Goal: Information Seeking & Learning: Check status

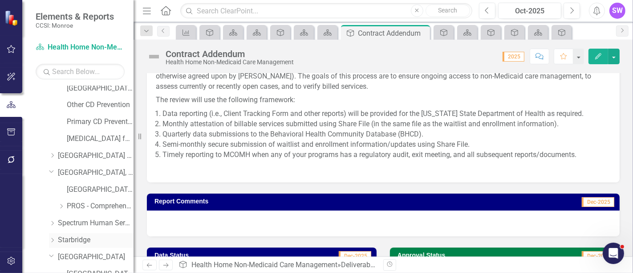
scroll to position [1435, 0]
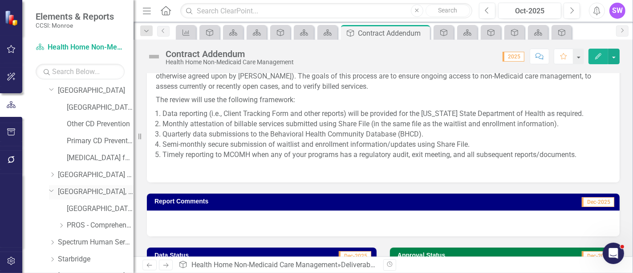
click at [85, 191] on link "[GEOGRAPHIC_DATA], Inc." at bounding box center [96, 192] width 76 height 10
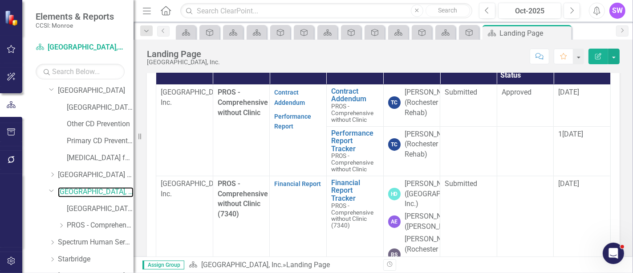
scroll to position [310, 0]
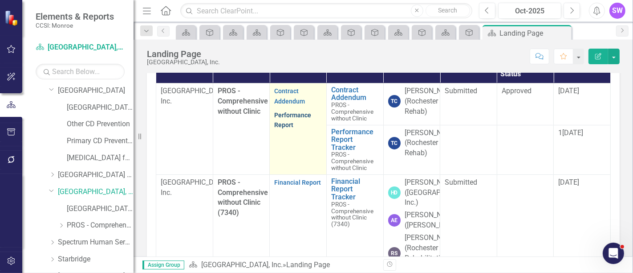
click at [289, 129] on link "Performance Report" at bounding box center [292, 119] width 37 height 17
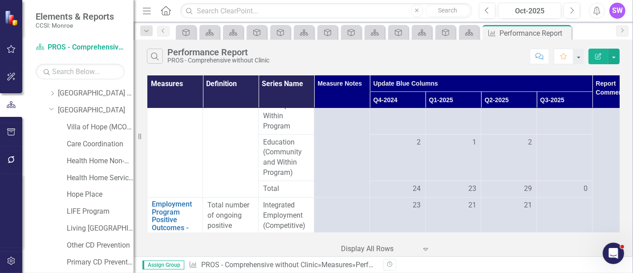
scroll to position [1819, 0]
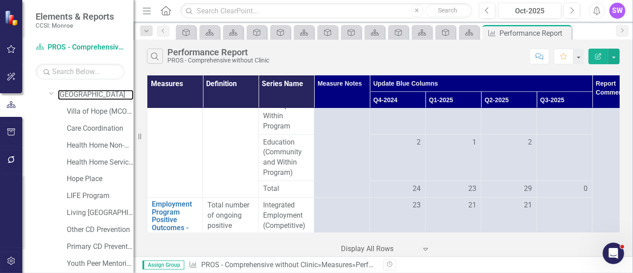
drag, startPoint x: 79, startPoint y: 93, endPoint x: 127, endPoint y: 101, distance: 48.7
click at [79, 93] on link "[GEOGRAPHIC_DATA]" at bounding box center [96, 95] width 76 height 10
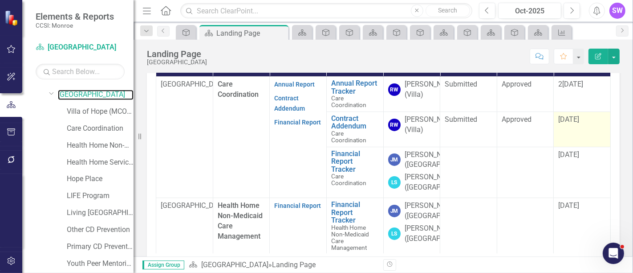
scroll to position [297, 0]
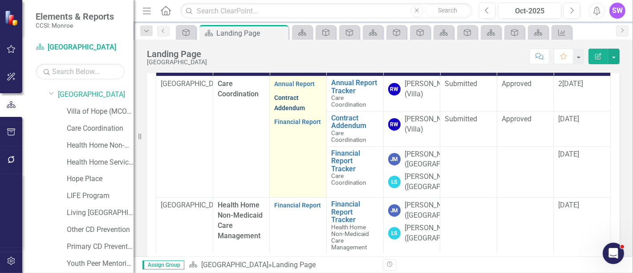
click at [287, 97] on link "Contract Addendum" at bounding box center [289, 102] width 31 height 17
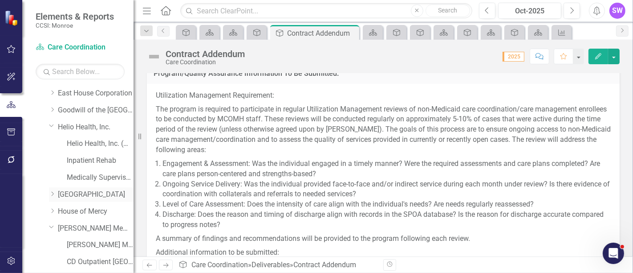
scroll to position [879, 0]
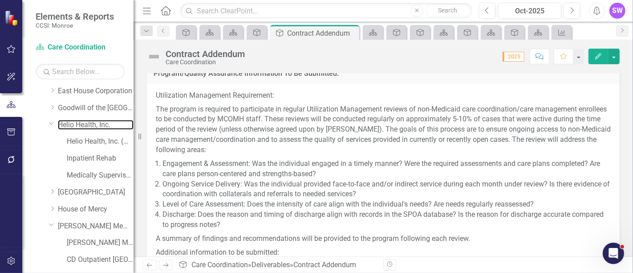
drag, startPoint x: 67, startPoint y: 124, endPoint x: 134, endPoint y: 131, distance: 67.7
click at [68, 124] on link "Helio Health, Inc." at bounding box center [96, 125] width 76 height 10
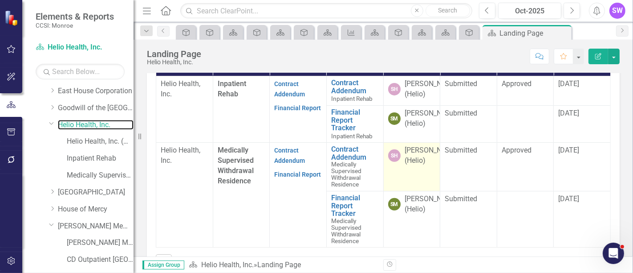
scroll to position [4, 0]
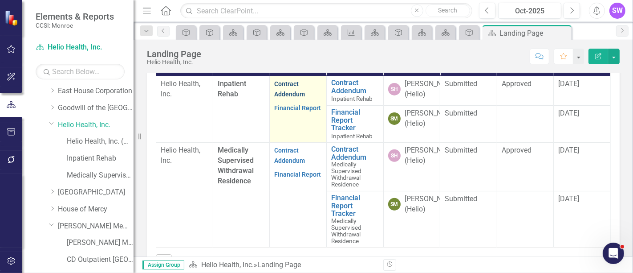
click at [283, 98] on link "Contract Addendum" at bounding box center [289, 88] width 31 height 17
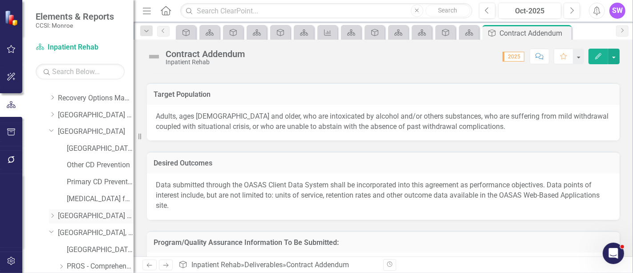
scroll to position [1373, 0]
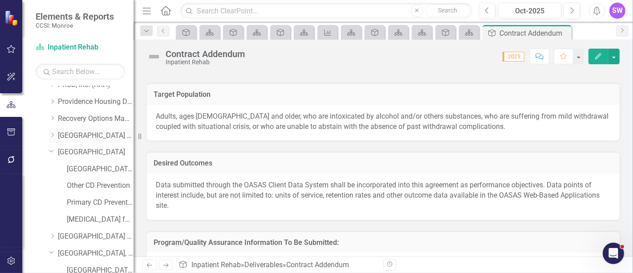
click at [53, 136] on div "Dropdown" at bounding box center [52, 136] width 7 height 8
click at [81, 135] on link "[GEOGRAPHIC_DATA] (RRH)" at bounding box center [96, 135] width 76 height 10
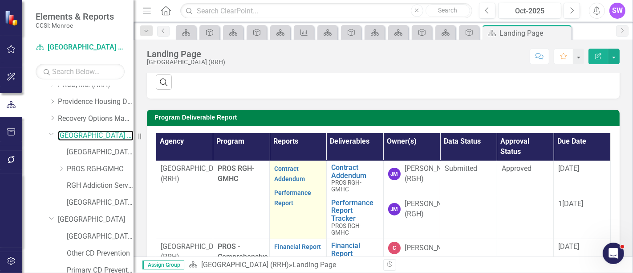
scroll to position [198, 0]
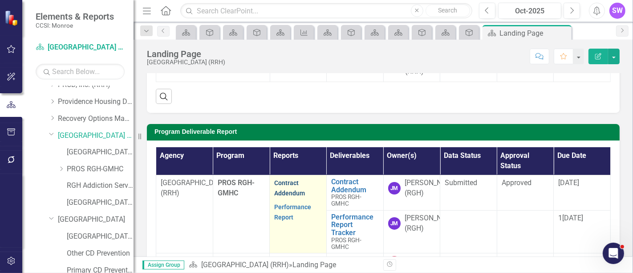
click at [286, 196] on link "Contract Addendum" at bounding box center [289, 187] width 31 height 17
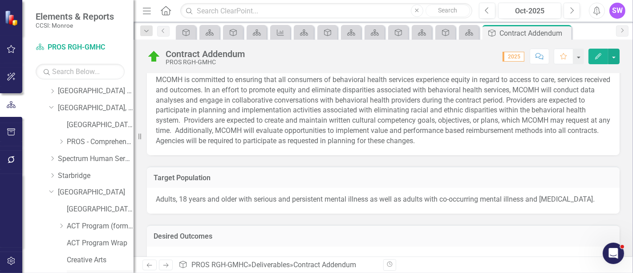
scroll to position [1621, 0]
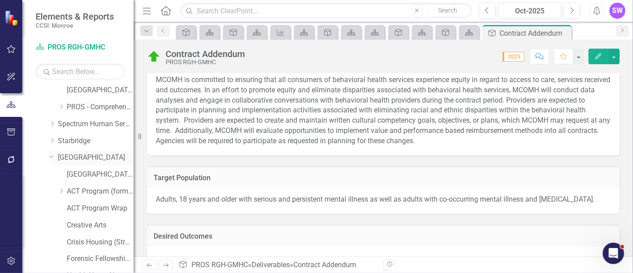
click at [72, 156] on link "[GEOGRAPHIC_DATA]" at bounding box center [96, 157] width 76 height 10
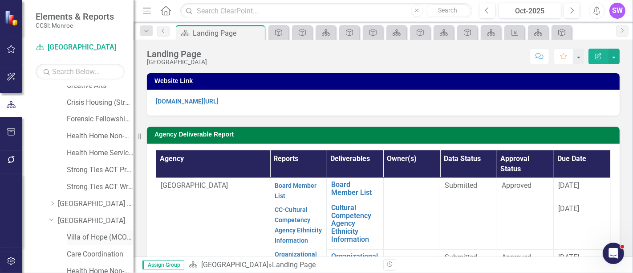
scroll to position [1769, 0]
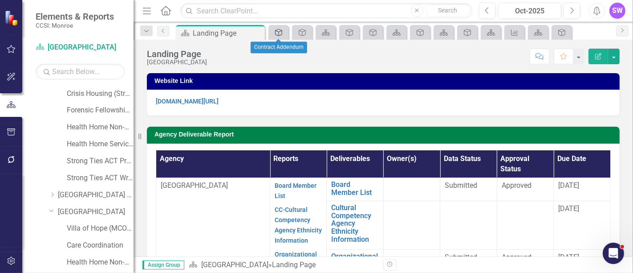
click at [282, 36] on div "Deliverable" at bounding box center [277, 32] width 12 height 11
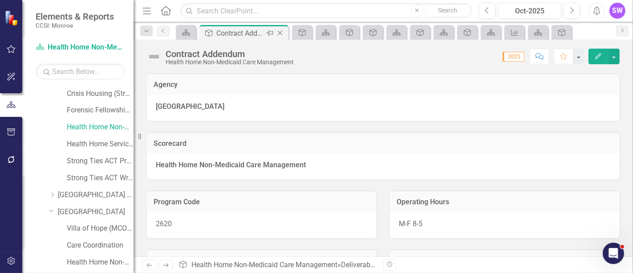
click at [283, 30] on icon "Close" at bounding box center [280, 32] width 9 height 7
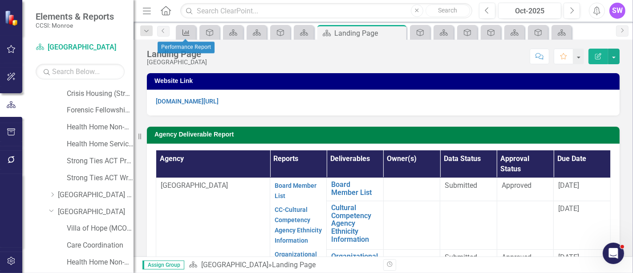
click at [186, 33] on icon at bounding box center [186, 32] width 7 height 6
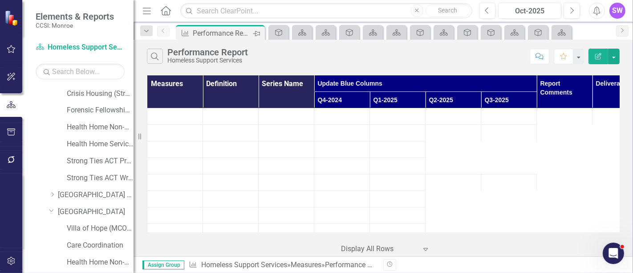
click at [257, 32] on icon "Pin" at bounding box center [256, 33] width 7 height 9
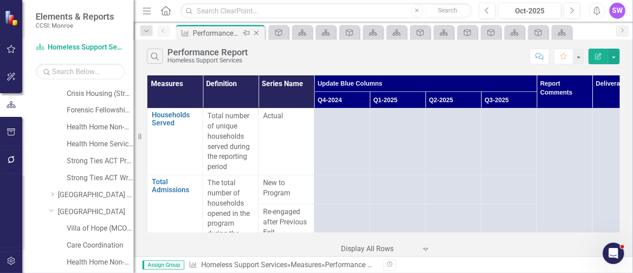
click at [257, 33] on icon "Close" at bounding box center [256, 32] width 9 height 7
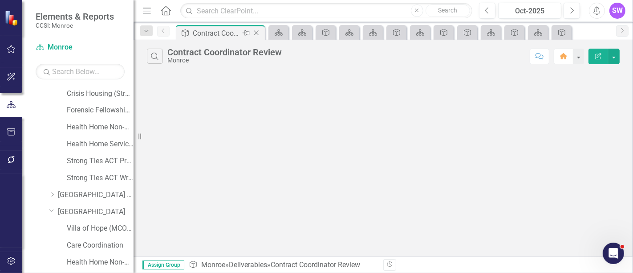
click at [256, 31] on icon "Close" at bounding box center [256, 32] width 9 height 7
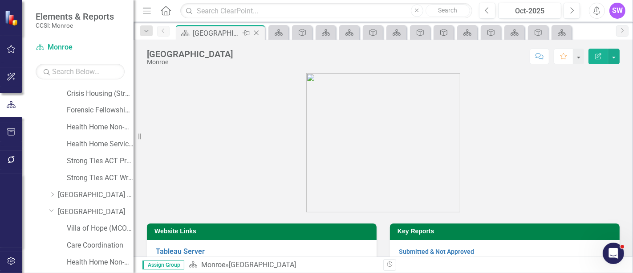
click at [256, 32] on icon "Close" at bounding box center [256, 32] width 9 height 7
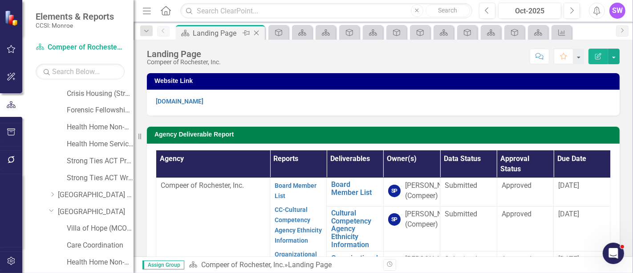
click at [256, 32] on icon "Close" at bounding box center [256, 32] width 9 height 7
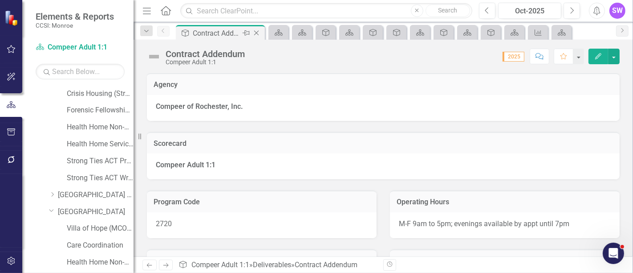
click at [256, 31] on icon "Close" at bounding box center [256, 32] width 9 height 7
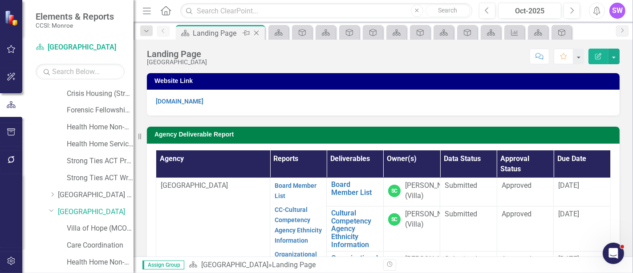
click at [256, 31] on icon "Close" at bounding box center [256, 32] width 9 height 7
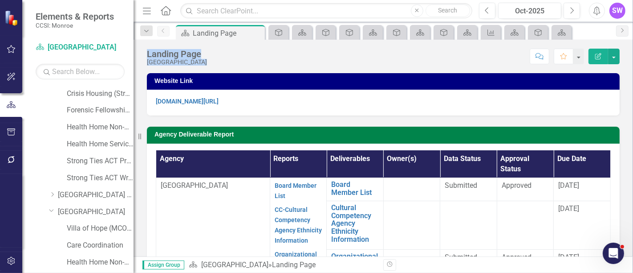
drag, startPoint x: 256, startPoint y: 31, endPoint x: 270, endPoint y: 44, distance: 18.9
click at [270, 44] on div "Menu Home Search Close Search Previous Oct-2025 Next Alerts SW User Edit Profil…" at bounding box center [384, 136] width 500 height 273
click at [273, 34] on div "Deliverable" at bounding box center [277, 32] width 12 height 11
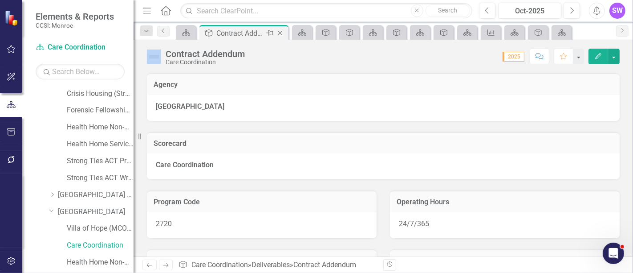
drag, startPoint x: 273, startPoint y: 33, endPoint x: 279, endPoint y: 33, distance: 5.8
click at [279, 33] on div "Deliverable Contract Addendum Pin Close" at bounding box center [244, 33] width 85 height 11
click at [281, 32] on icon at bounding box center [280, 33] width 5 height 5
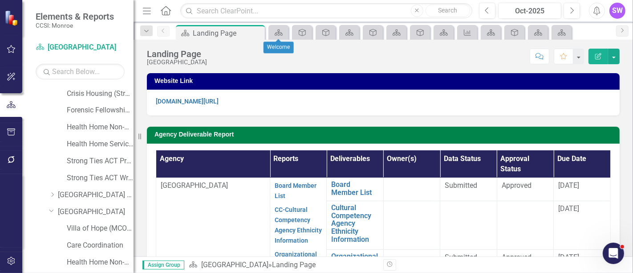
click at [292, 30] on div "Scorecard Landing Page Pin Close Scorecard Deliverable Deliverable Scorecard De…" at bounding box center [393, 32] width 438 height 14
click at [281, 30] on icon "Scorecard" at bounding box center [278, 32] width 9 height 7
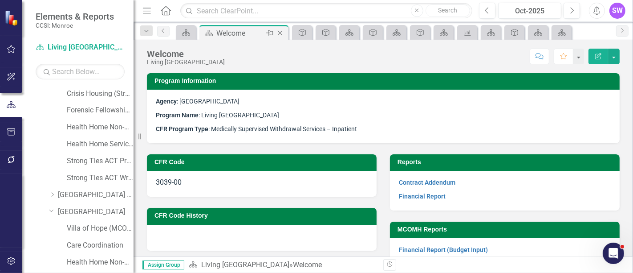
click at [282, 32] on icon "Close" at bounding box center [280, 32] width 9 height 7
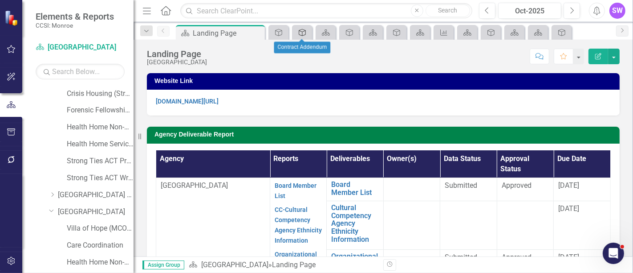
click at [302, 33] on icon at bounding box center [302, 32] width 7 height 7
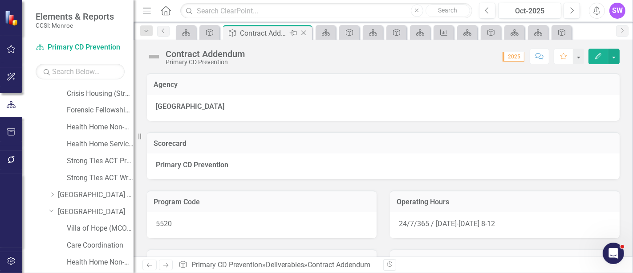
click at [304, 31] on icon "Close" at bounding box center [303, 32] width 9 height 7
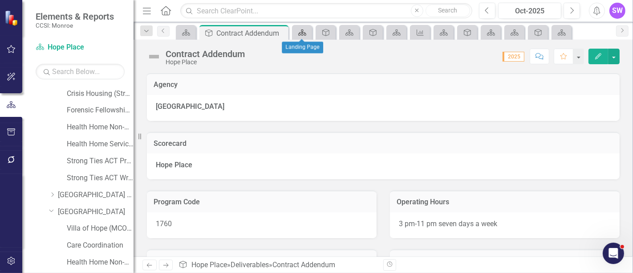
click at [306, 31] on icon "Scorecard" at bounding box center [302, 32] width 9 height 7
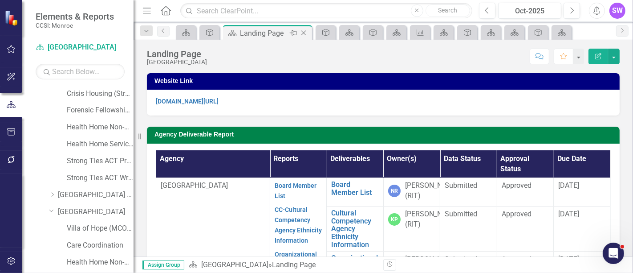
click at [304, 31] on icon "Close" at bounding box center [303, 32] width 9 height 7
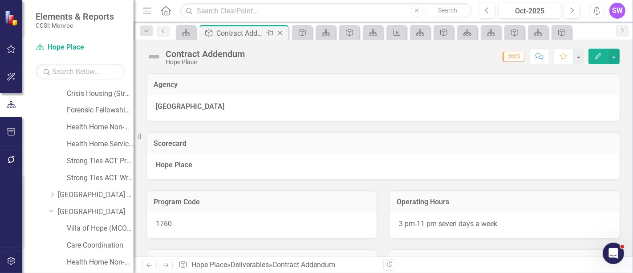
click at [281, 32] on icon "Close" at bounding box center [280, 32] width 9 height 7
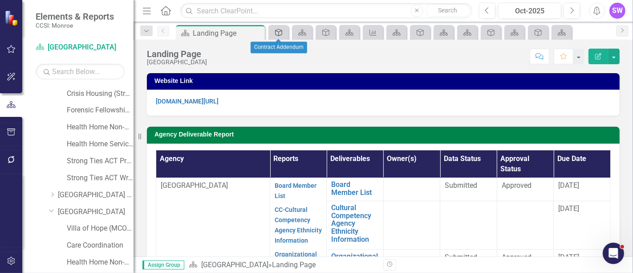
click at [281, 32] on icon "Deliverable" at bounding box center [278, 32] width 9 height 7
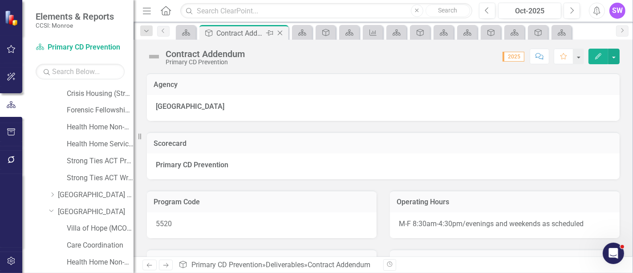
click at [281, 31] on icon at bounding box center [280, 33] width 5 height 5
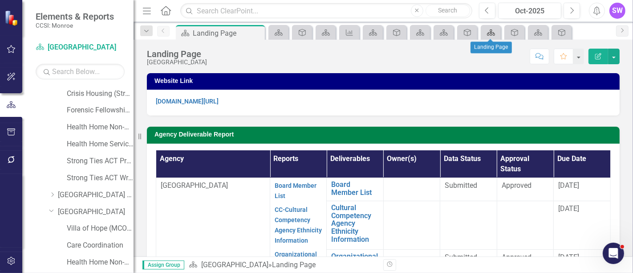
click at [491, 29] on icon "Scorecard" at bounding box center [491, 32] width 9 height 7
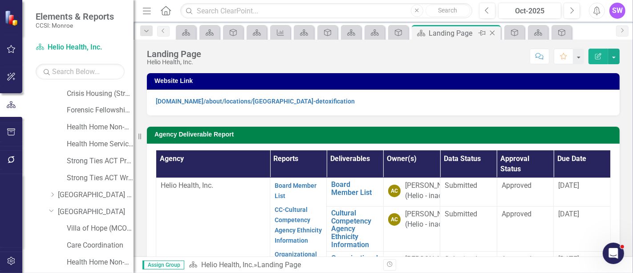
click at [494, 30] on icon "Close" at bounding box center [492, 32] width 9 height 7
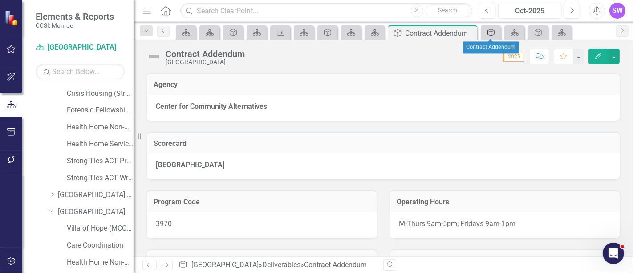
click at [494, 31] on icon at bounding box center [491, 32] width 7 height 7
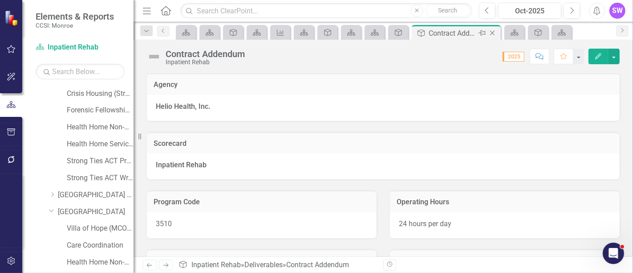
click at [494, 31] on icon at bounding box center [492, 33] width 5 height 5
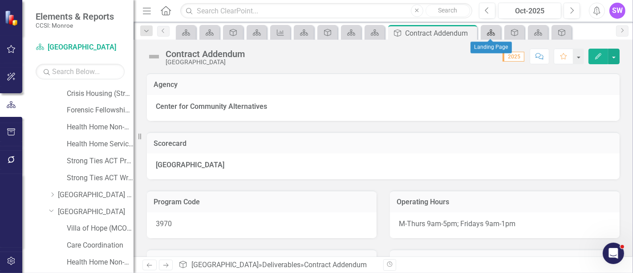
click at [492, 31] on icon "Scorecard" at bounding box center [491, 32] width 9 height 7
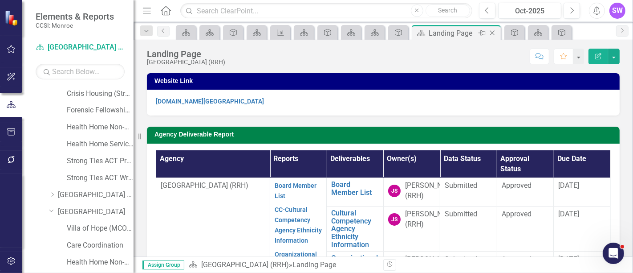
click at [493, 31] on icon "Close" at bounding box center [492, 32] width 9 height 7
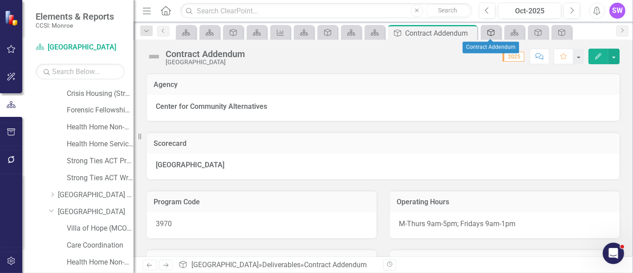
click at [493, 31] on icon "Deliverable" at bounding box center [491, 32] width 9 height 7
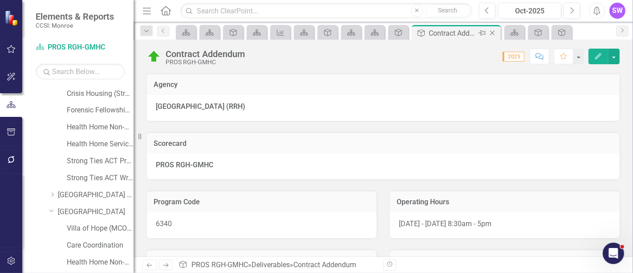
click at [492, 31] on icon "Close" at bounding box center [492, 32] width 9 height 7
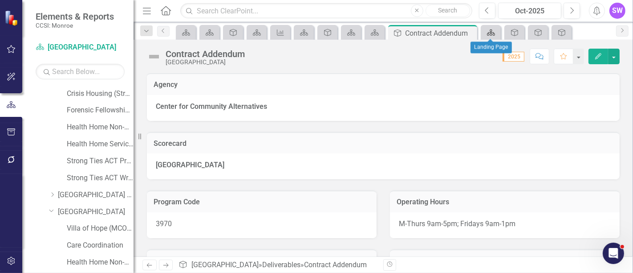
click at [492, 30] on icon "Scorecard" at bounding box center [491, 32] width 9 height 7
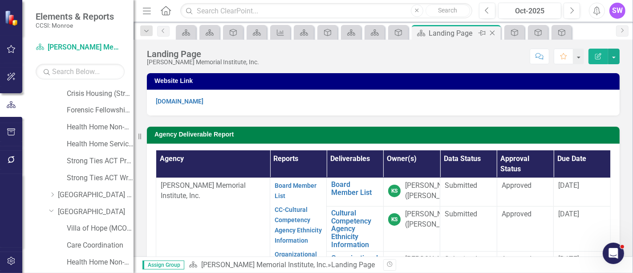
click at [492, 30] on icon "Close" at bounding box center [492, 32] width 9 height 7
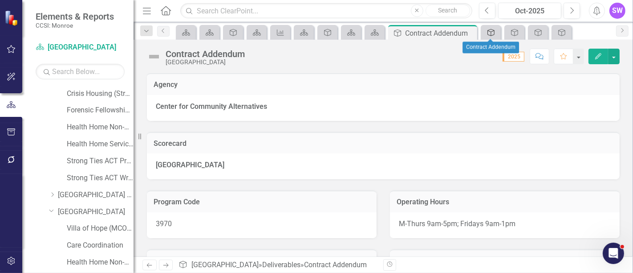
click at [492, 29] on icon at bounding box center [491, 32] width 7 height 7
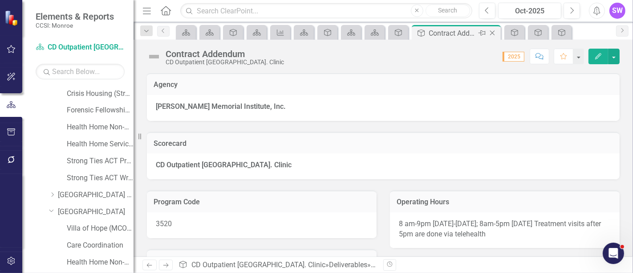
click at [492, 33] on icon "Close" at bounding box center [492, 32] width 9 height 7
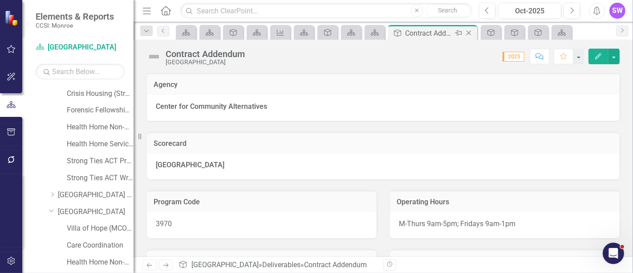
click at [470, 34] on icon "Close" at bounding box center [468, 32] width 9 height 7
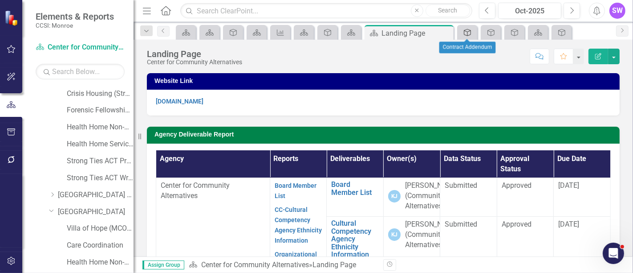
click at [470, 33] on icon "Deliverable" at bounding box center [467, 32] width 9 height 7
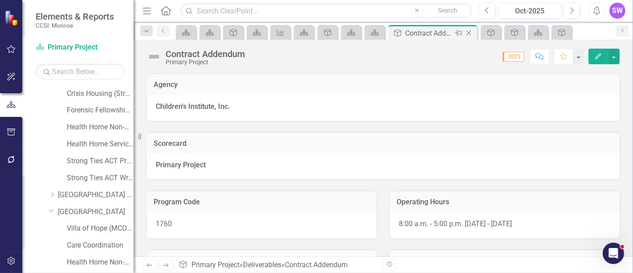
click at [470, 32] on icon "Close" at bounding box center [468, 32] width 9 height 7
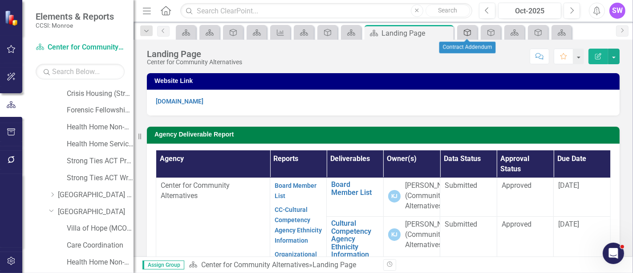
click at [466, 32] on icon "Deliverable" at bounding box center [467, 32] width 9 height 7
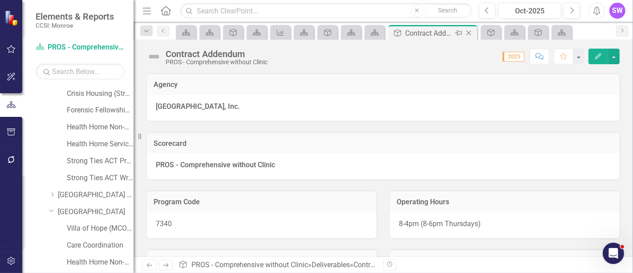
click at [469, 33] on icon "Close" at bounding box center [468, 32] width 9 height 7
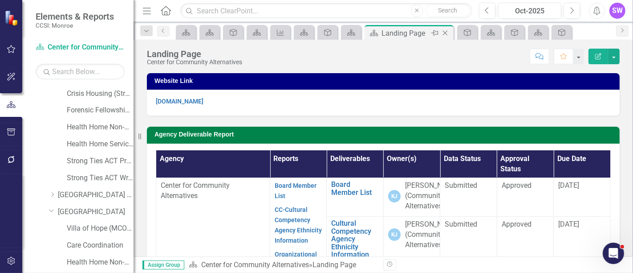
click at [447, 33] on icon "Close" at bounding box center [445, 32] width 9 height 7
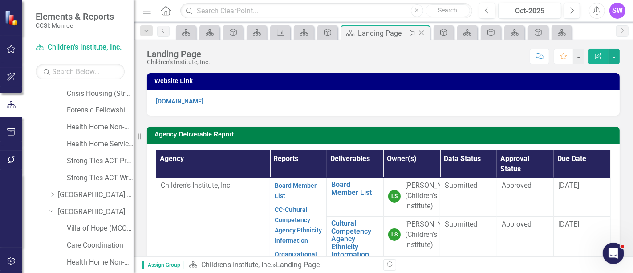
click at [422, 30] on icon "Close" at bounding box center [421, 32] width 9 height 7
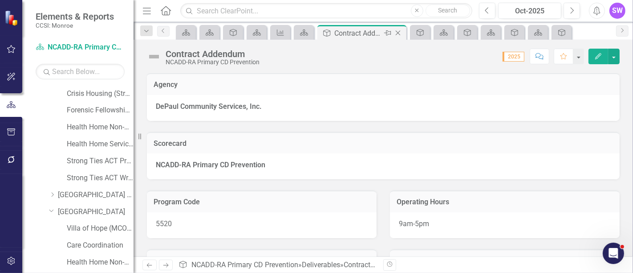
click at [400, 33] on icon "Close" at bounding box center [398, 32] width 9 height 7
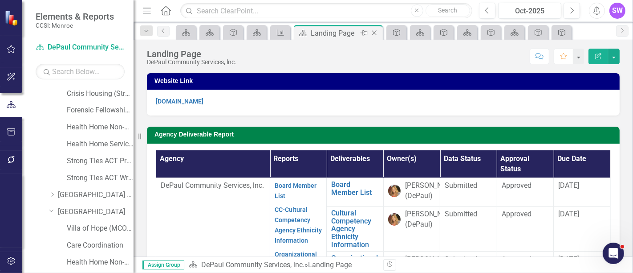
click at [376, 32] on icon "Close" at bounding box center [374, 32] width 9 height 7
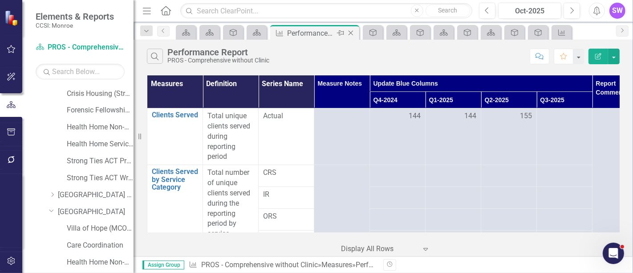
click at [351, 30] on icon "Close" at bounding box center [350, 32] width 9 height 7
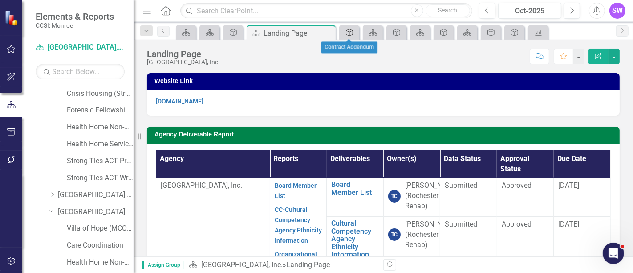
click at [349, 31] on icon "Deliverable" at bounding box center [349, 32] width 9 height 7
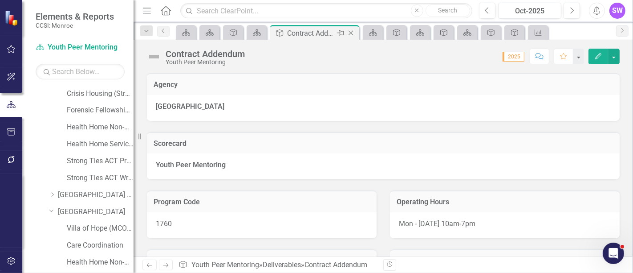
click at [352, 29] on icon "Close" at bounding box center [350, 32] width 9 height 7
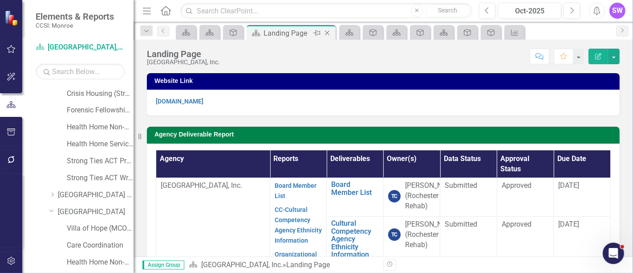
click at [328, 33] on icon at bounding box center [327, 33] width 5 height 5
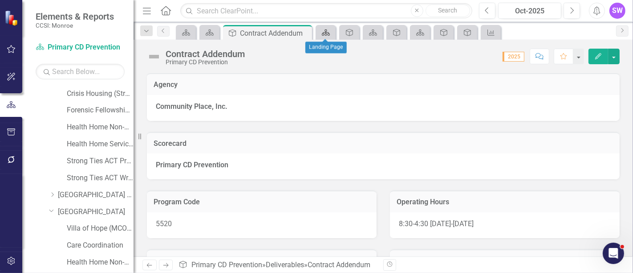
click at [329, 30] on icon "Scorecard" at bounding box center [325, 32] width 9 height 7
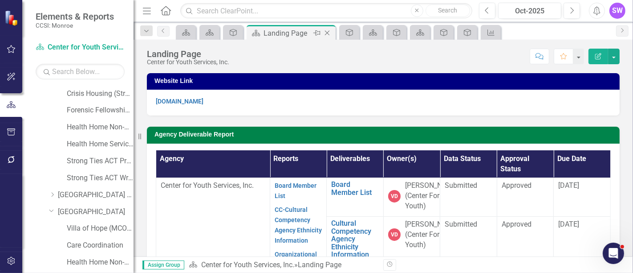
click at [326, 30] on icon "Close" at bounding box center [327, 32] width 9 height 7
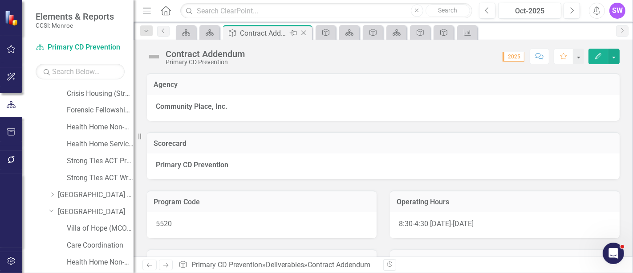
click at [304, 32] on icon "Close" at bounding box center [303, 32] width 9 height 7
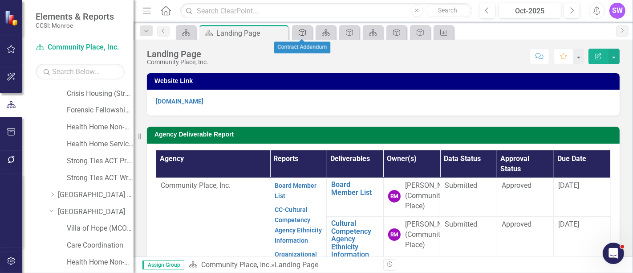
click at [302, 31] on icon at bounding box center [302, 32] width 7 height 7
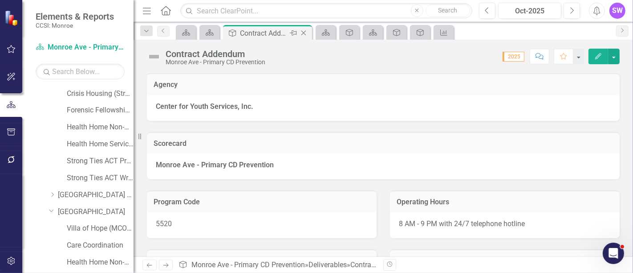
click at [304, 32] on icon at bounding box center [303, 33] width 5 height 5
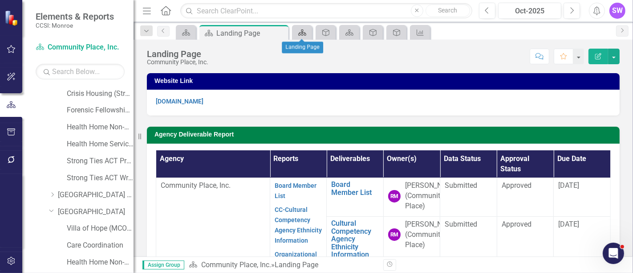
click at [305, 32] on icon "Scorecard" at bounding box center [302, 32] width 9 height 7
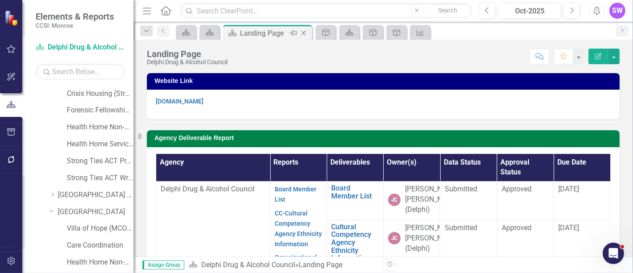
click at [305, 33] on icon "Close" at bounding box center [303, 32] width 9 height 7
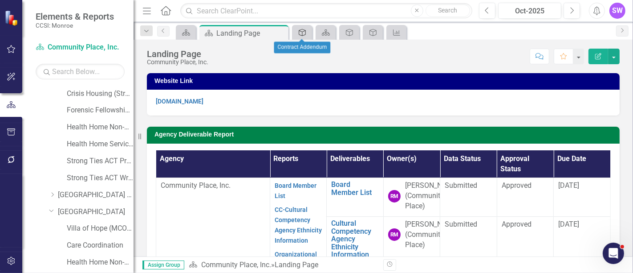
click at [304, 32] on icon "Deliverable" at bounding box center [302, 32] width 9 height 7
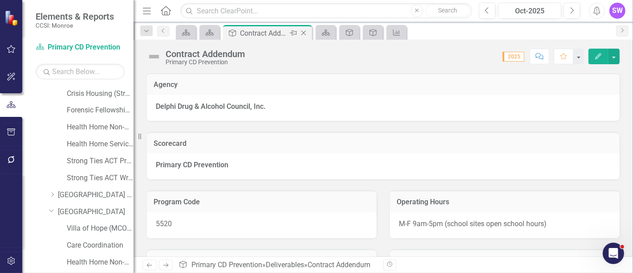
click at [305, 32] on icon "Close" at bounding box center [303, 32] width 9 height 7
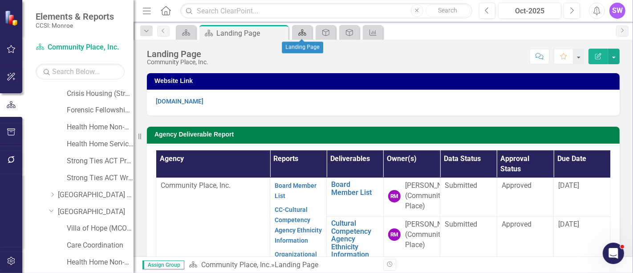
click at [301, 31] on icon at bounding box center [302, 32] width 8 height 6
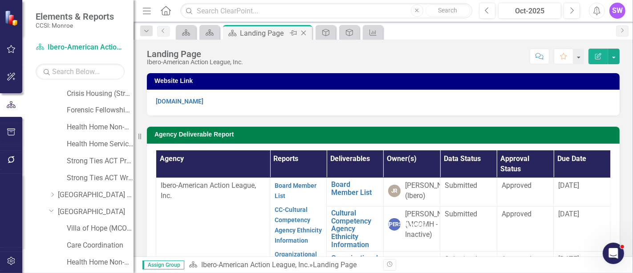
click at [305, 31] on icon "Close" at bounding box center [303, 32] width 9 height 7
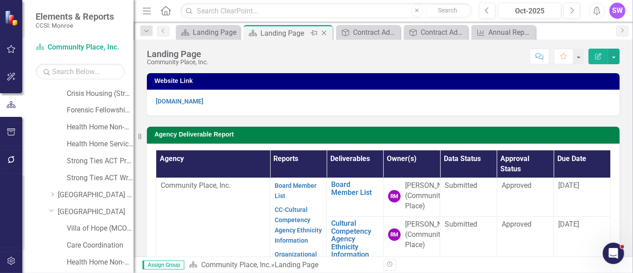
click at [324, 31] on icon "Close" at bounding box center [324, 32] width 9 height 7
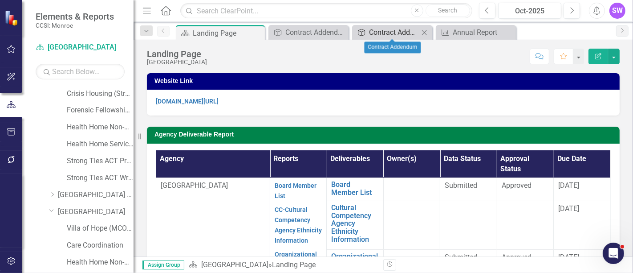
click at [395, 32] on div "Contract Addendum" at bounding box center [394, 32] width 50 height 11
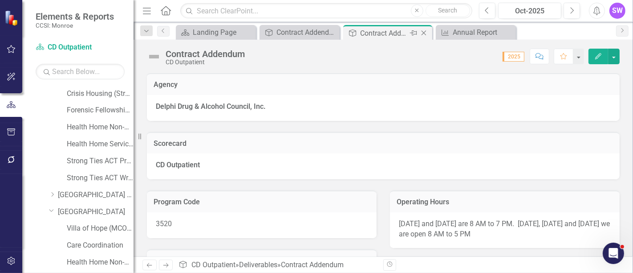
click at [424, 31] on icon "Close" at bounding box center [423, 32] width 9 height 7
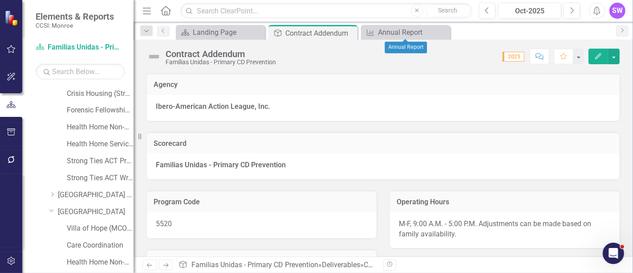
click at [0, 0] on icon at bounding box center [0, 0] width 0 height 0
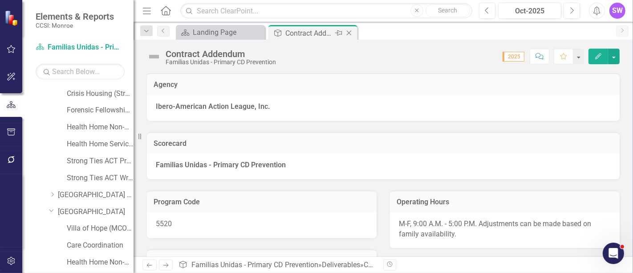
click at [317, 32] on div "Contract Addendum" at bounding box center [309, 33] width 48 height 11
click at [207, 31] on div "Landing Page" at bounding box center [222, 32] width 59 height 11
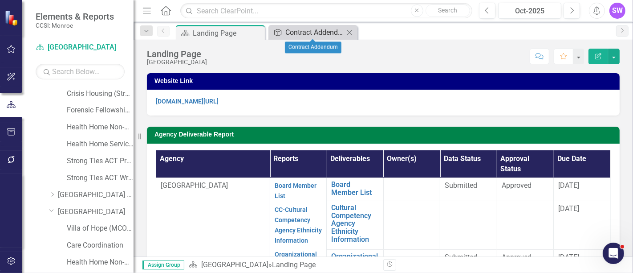
click at [306, 32] on div "Contract Addendum" at bounding box center [314, 32] width 59 height 11
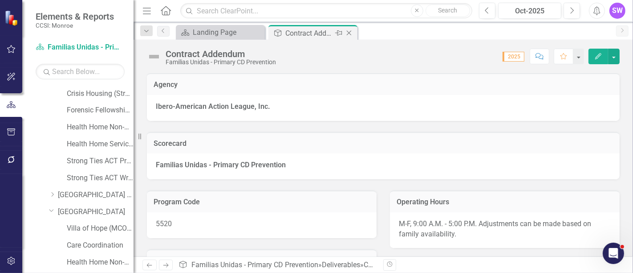
click at [349, 33] on icon at bounding box center [349, 33] width 5 height 5
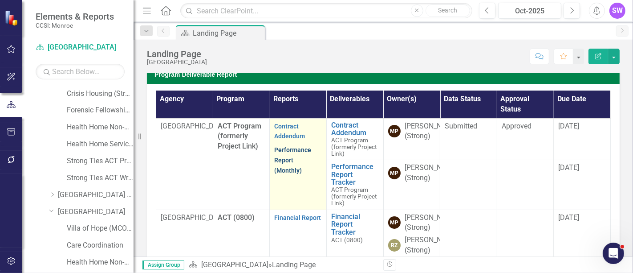
click at [287, 156] on link "Performance Report (Monthly)" at bounding box center [292, 160] width 37 height 28
